Goal: Understand process/instructions

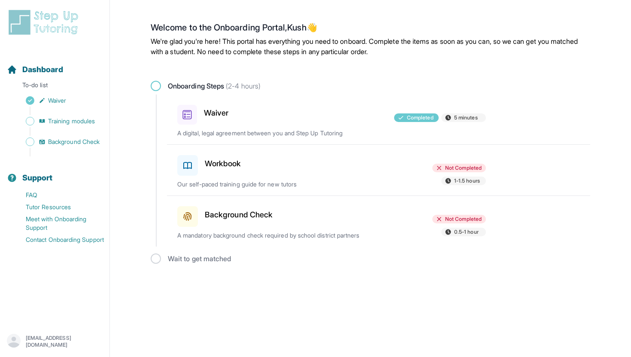
click at [236, 217] on h3 "Background Check" at bounding box center [239, 215] width 68 height 12
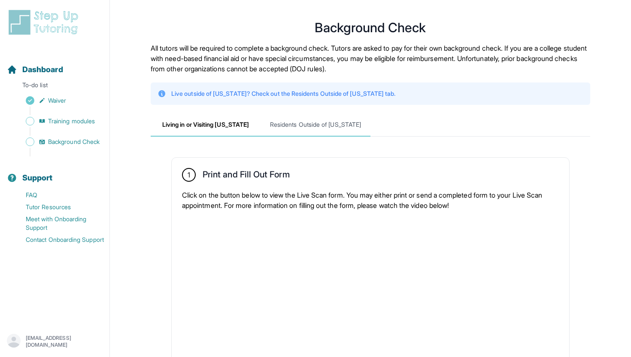
click at [291, 125] on span "Residents Outside of [US_STATE]" at bounding box center [316, 124] width 110 height 23
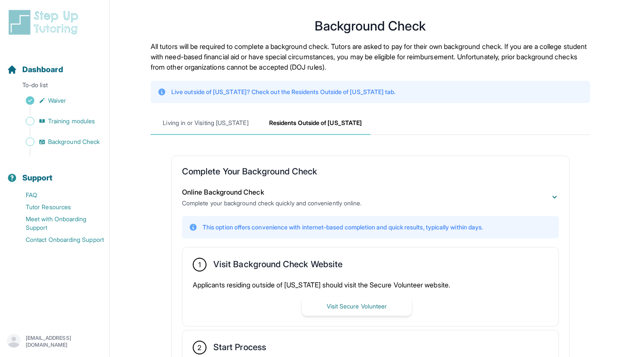
scroll to position [0, 0]
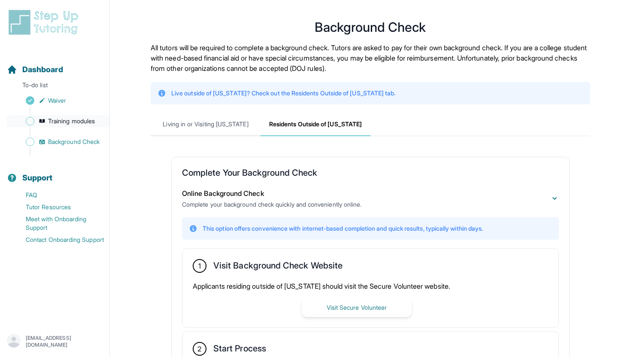
click at [72, 118] on span "Training modules" at bounding box center [71, 121] width 47 height 9
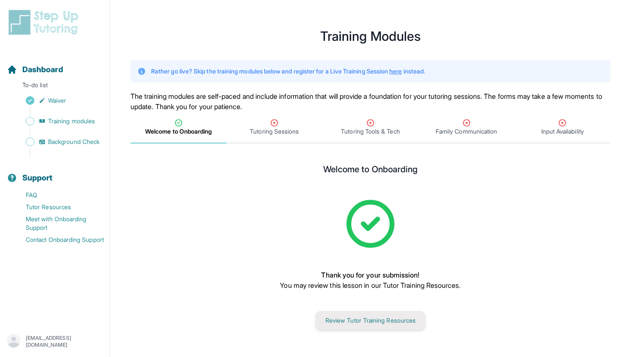
scroll to position [10, 0]
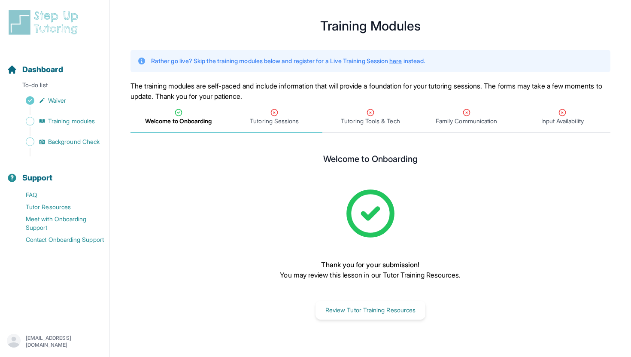
click at [261, 115] on div "Tutoring Sessions" at bounding box center [274, 116] width 93 height 17
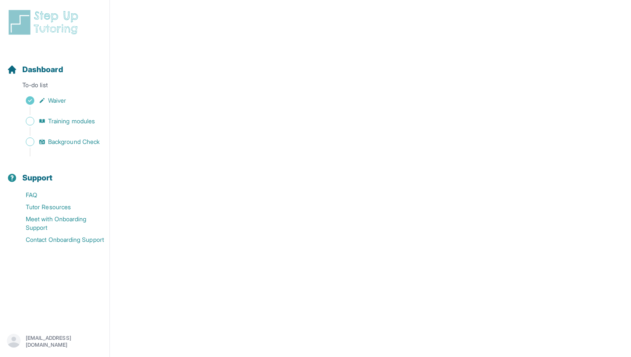
scroll to position [300, 0]
